Goal: Transaction & Acquisition: Purchase product/service

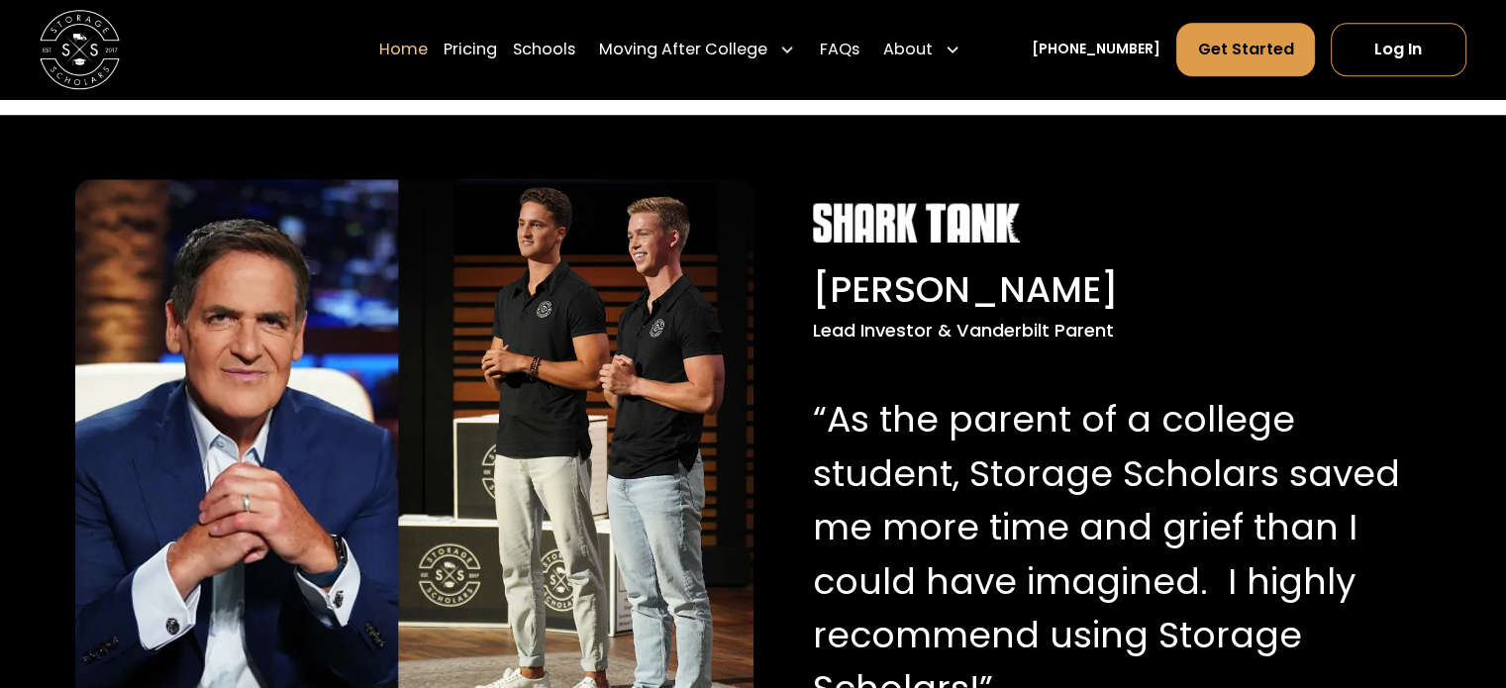
scroll to position [1918, 0]
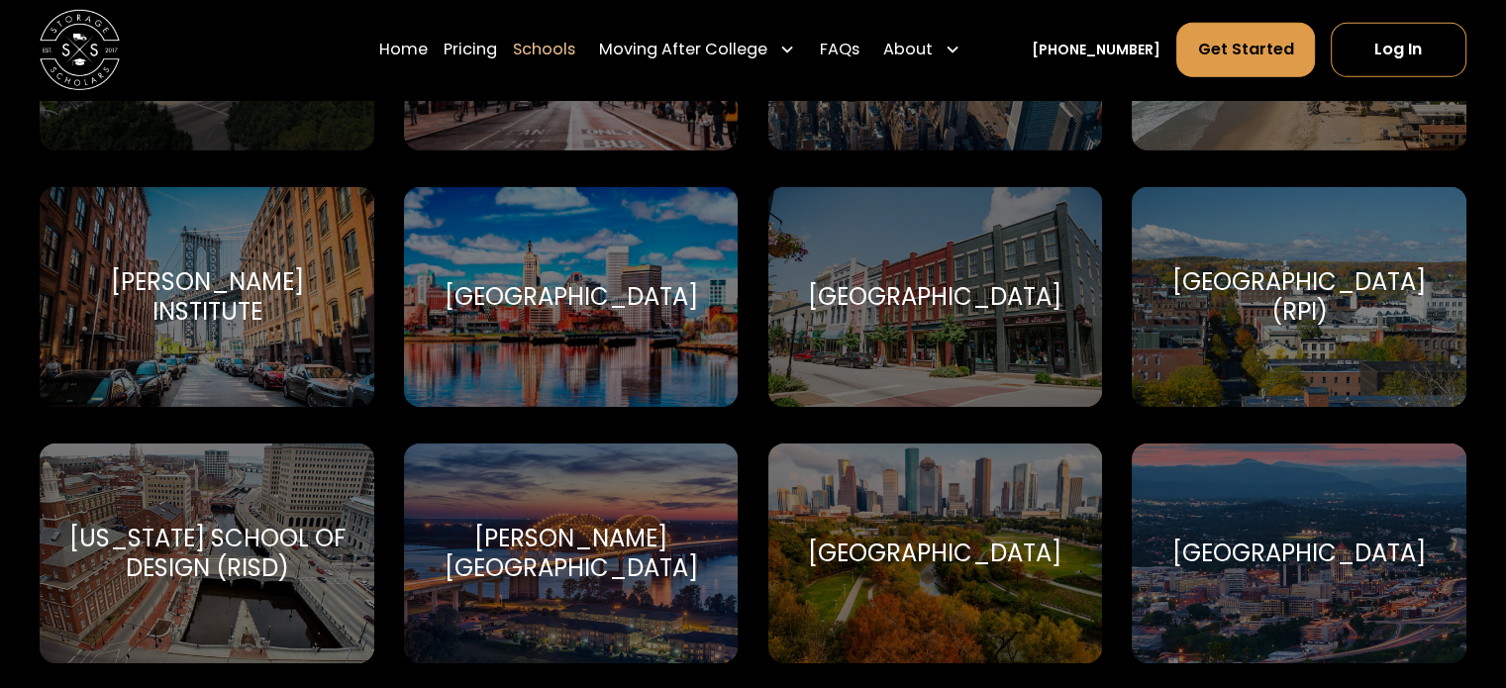
scroll to position [6146, 0]
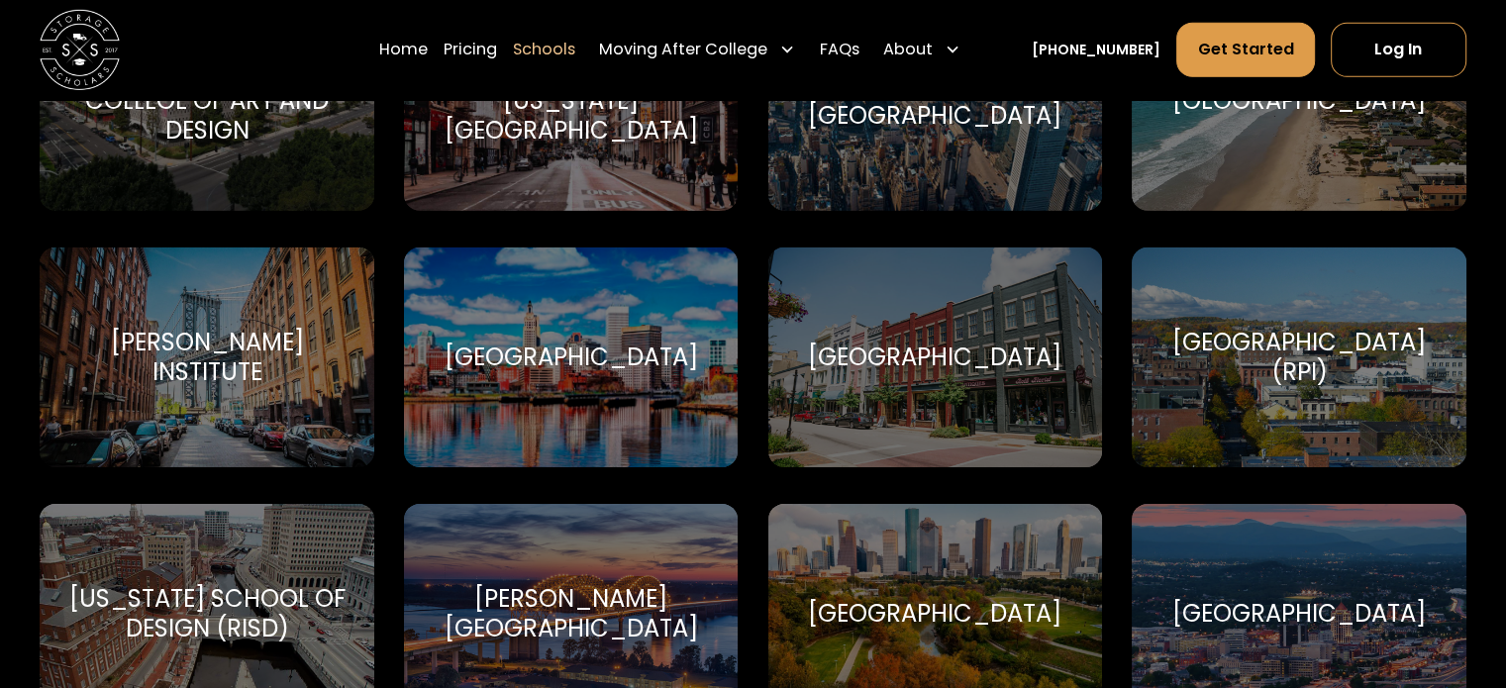
click at [1342, 350] on div "[GEOGRAPHIC_DATA] (RPI)" at bounding box center [1298, 357] width 286 height 59
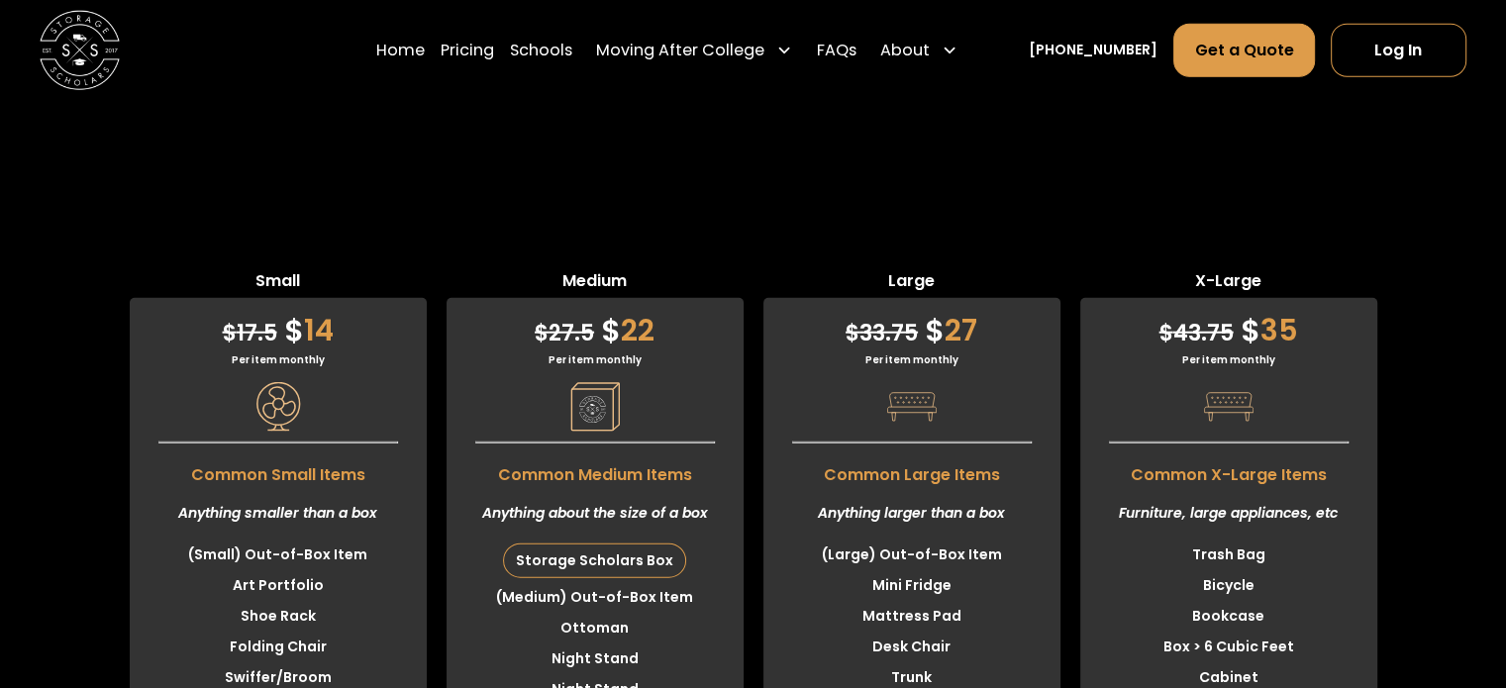
scroll to position [5001, 0]
click at [1004, 299] on span "Large" at bounding box center [911, 284] width 297 height 29
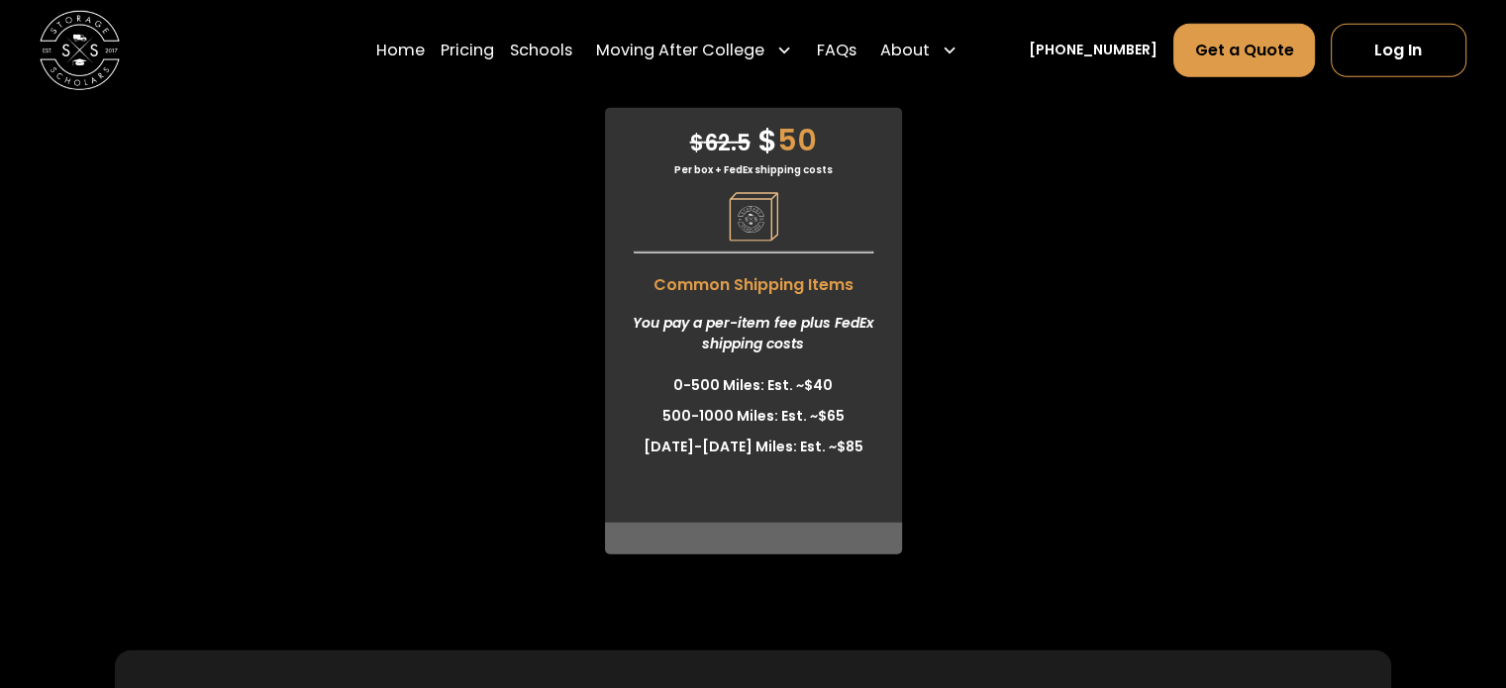
scroll to position [5413, 0]
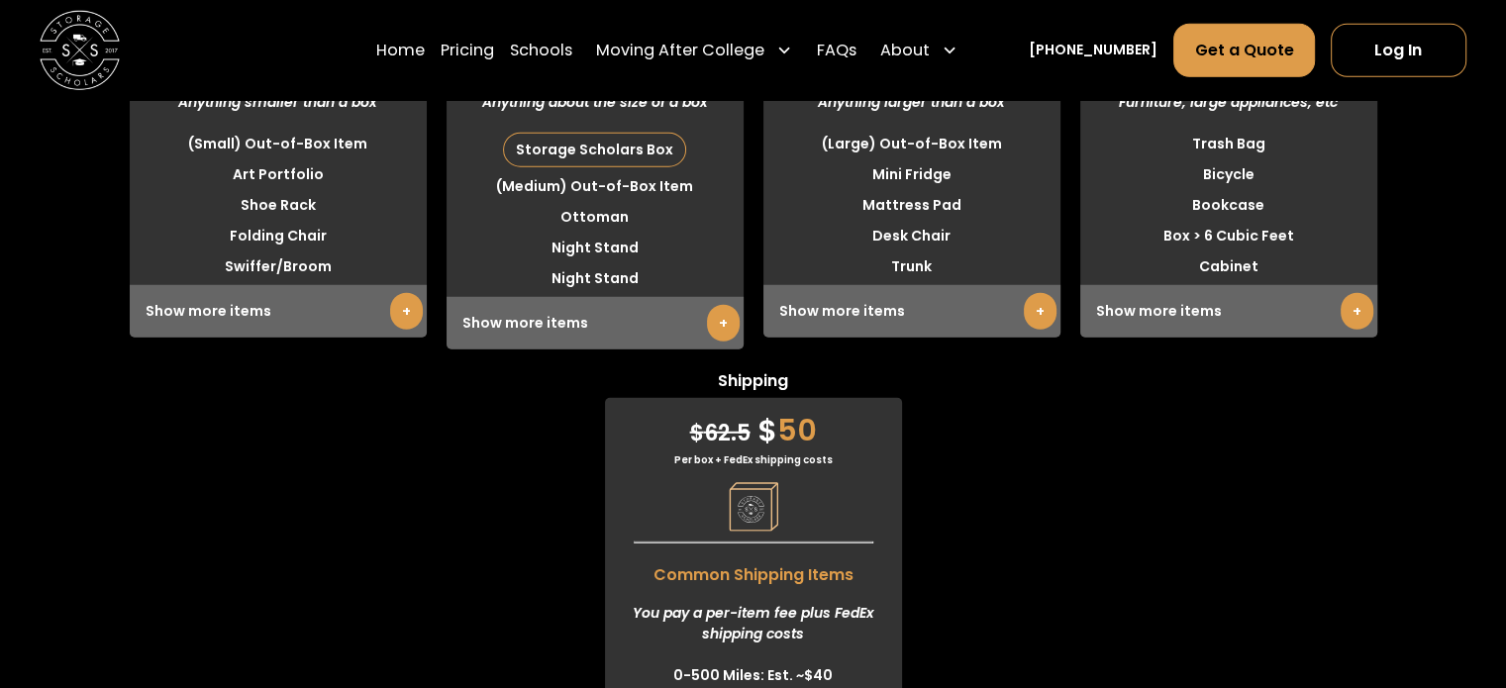
click at [719, 342] on link "+" at bounding box center [723, 323] width 33 height 37
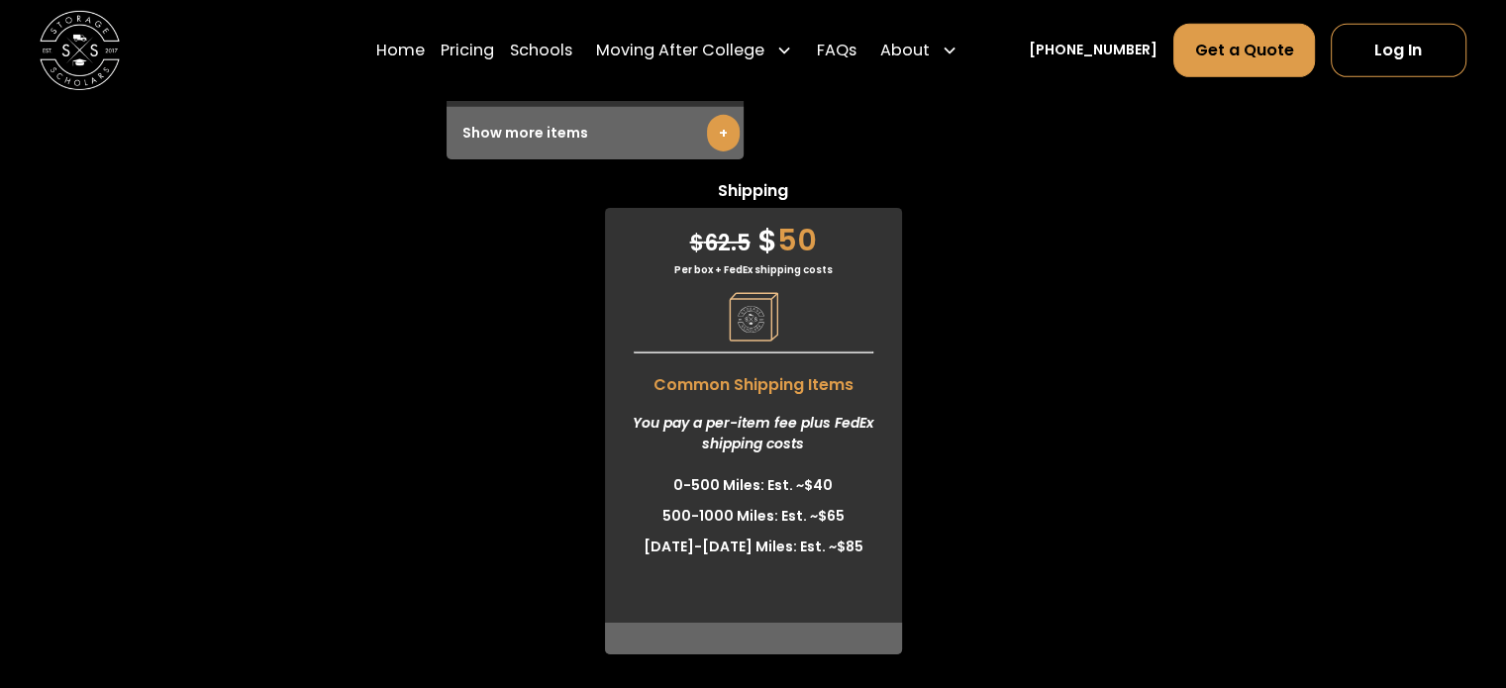
scroll to position [6452, 0]
click at [719, 392] on div "$ 62.5 $ 50 Per box + FedEx shipping costs Common Shipping Items You pay a per-…" at bounding box center [753, 431] width 297 height 447
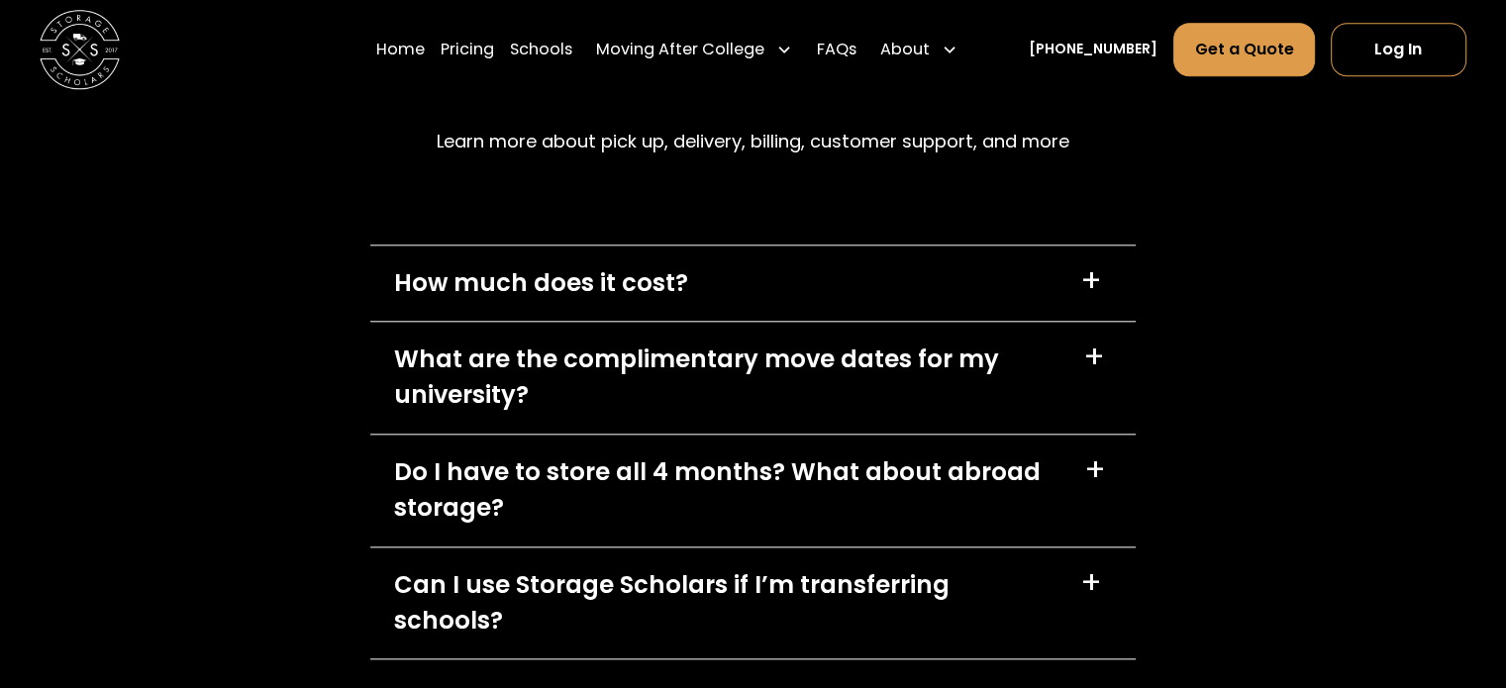
scroll to position [9569, 0]
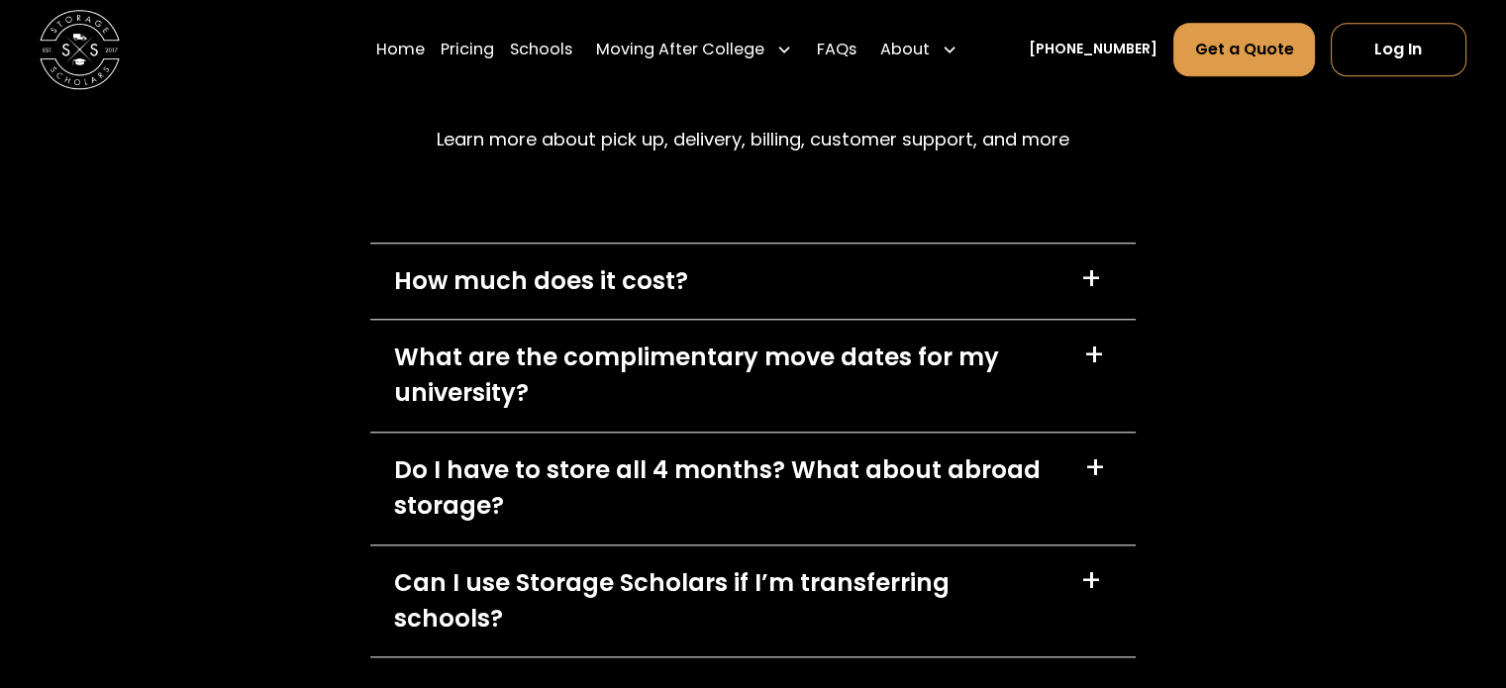
click at [1088, 295] on div "+" at bounding box center [1091, 279] width 22 height 32
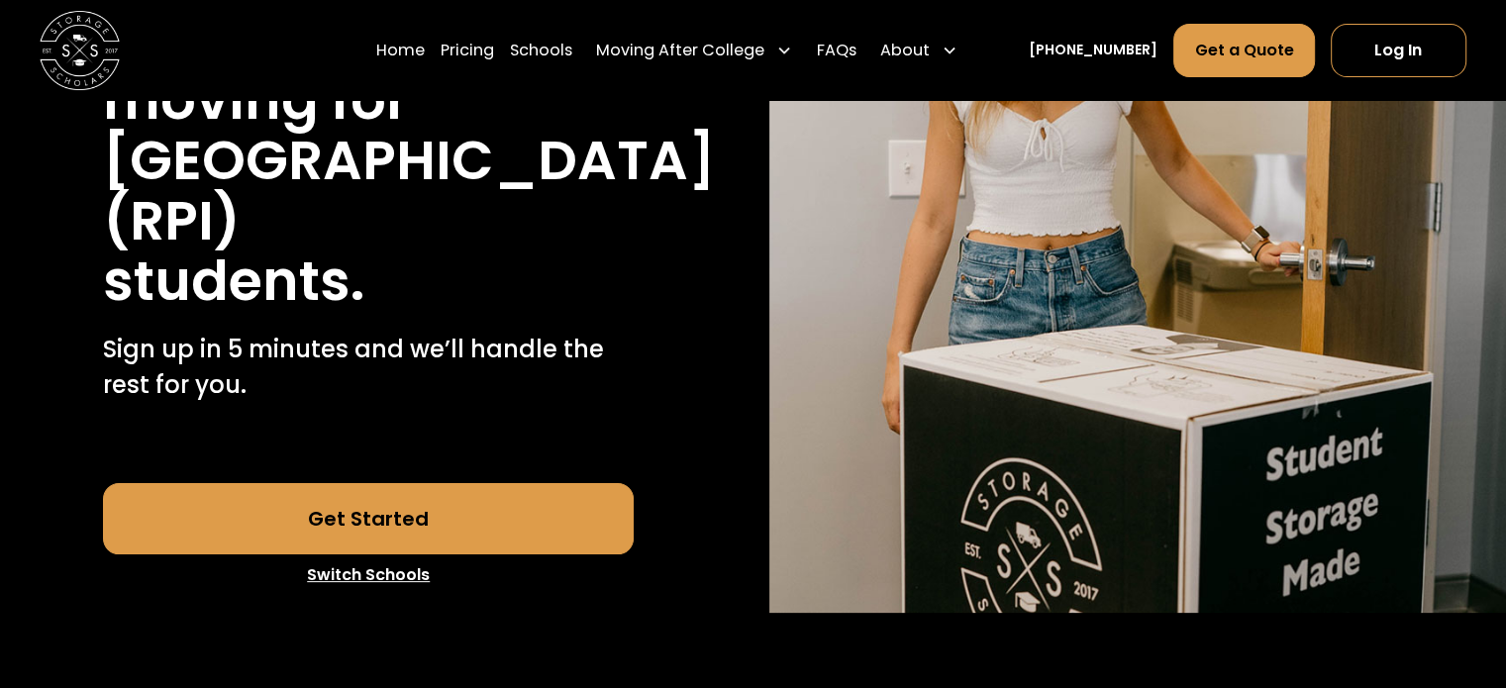
scroll to position [378, 0]
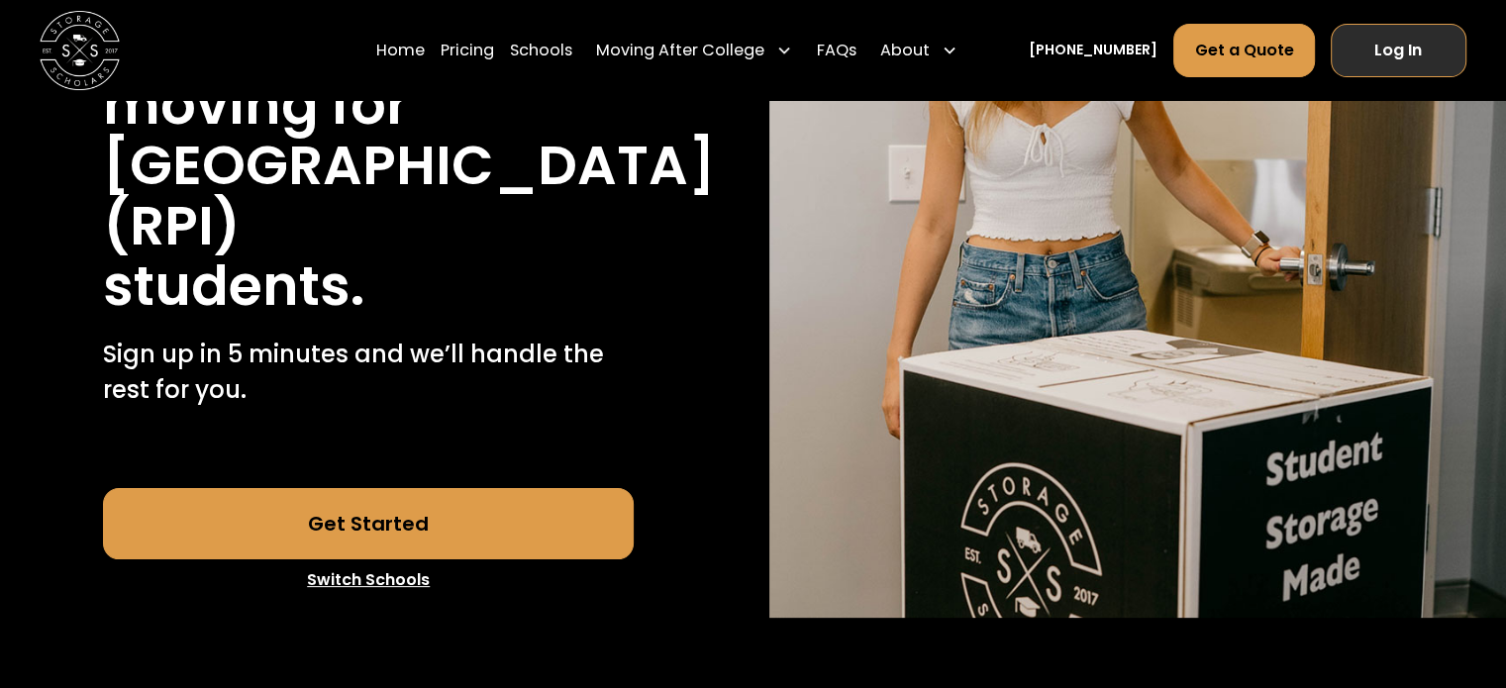
click at [1366, 60] on link "Log In" at bounding box center [1399, 49] width 136 height 53
